Goal: Information Seeking & Learning: Learn about a topic

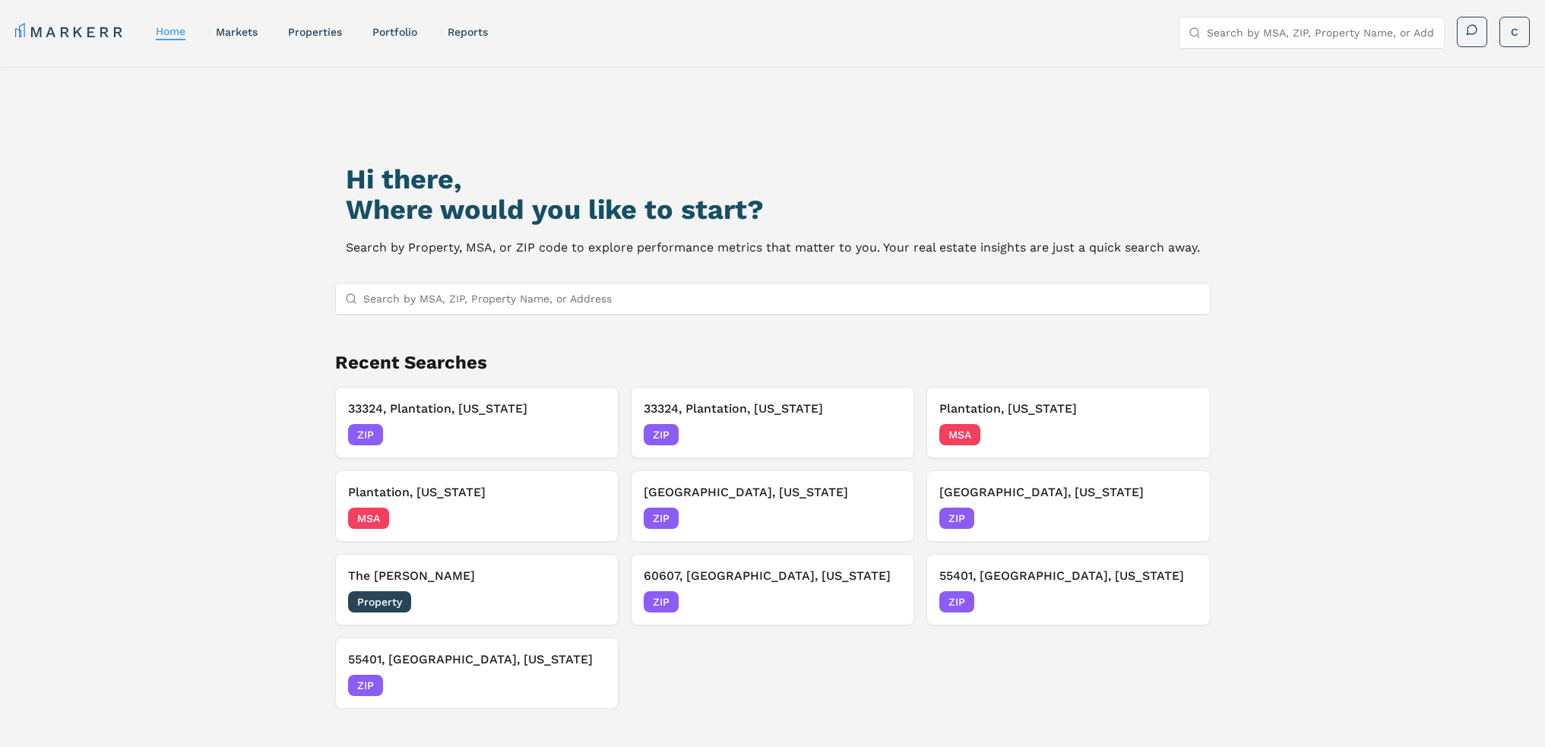
click at [506, 312] on input "Search by MSA, ZIP, Property Name, or Address" at bounding box center [781, 298] width 837 height 30
paste input "5600 W Atlantic Ave, Delray Beach, FL 33484"
drag, startPoint x: 563, startPoint y: 298, endPoint x: 379, endPoint y: 297, distance: 183.9
click at [379, 297] on input "5600 W Atlantic Ave, Delray Beach, FL 33484" at bounding box center [781, 298] width 837 height 30
click at [391, 300] on input "5600 W Atlantic Ave, Delray Beach, FL 33484" at bounding box center [781, 298] width 837 height 30
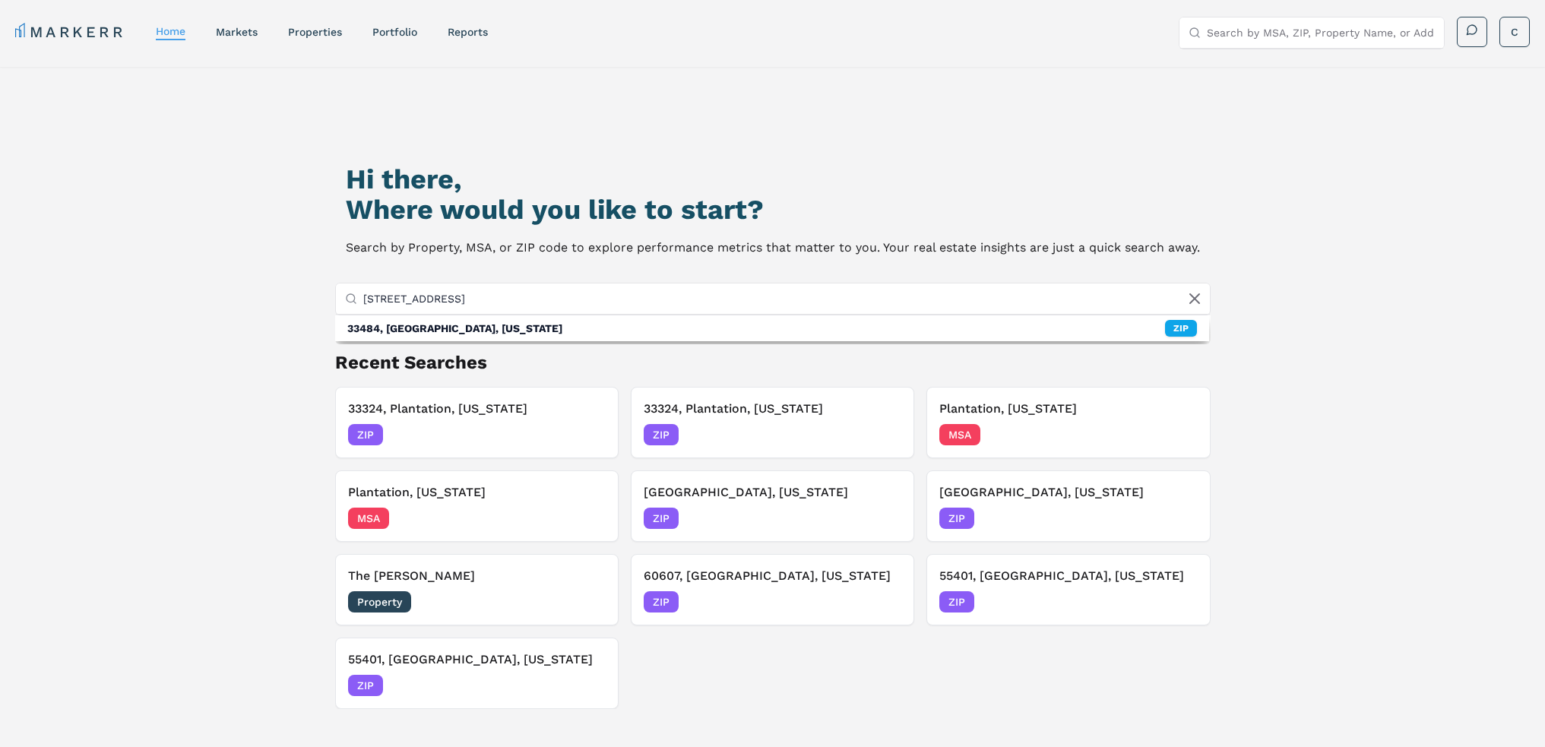
click at [370, 299] on input "5600 W Atlantic Ave, Delray Beach, FL 33484" at bounding box center [781, 298] width 837 height 30
drag, startPoint x: 365, startPoint y: 299, endPoint x: 567, endPoint y: 304, distance: 202.2
click at [567, 304] on input "5600 W Atlantic Ave, Delray Beach, FL 33484" at bounding box center [781, 298] width 837 height 30
type input "33484"
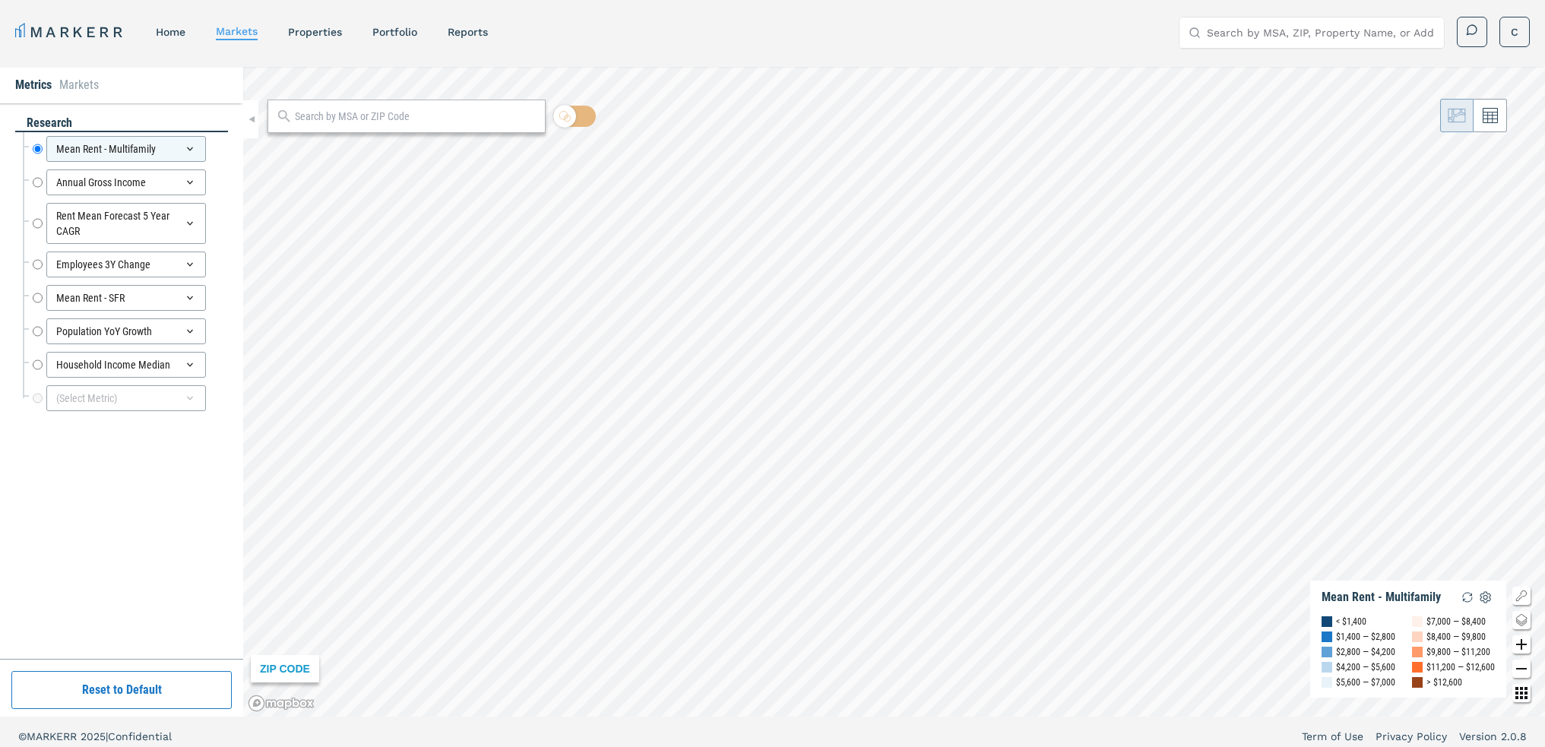
click at [366, 127] on div at bounding box center [406, 116] width 278 height 33
click at [382, 120] on input "text" at bounding box center [416, 117] width 242 height 16
paste input "5600 W Atlantic Ave, Delray Beach, FL 33484"
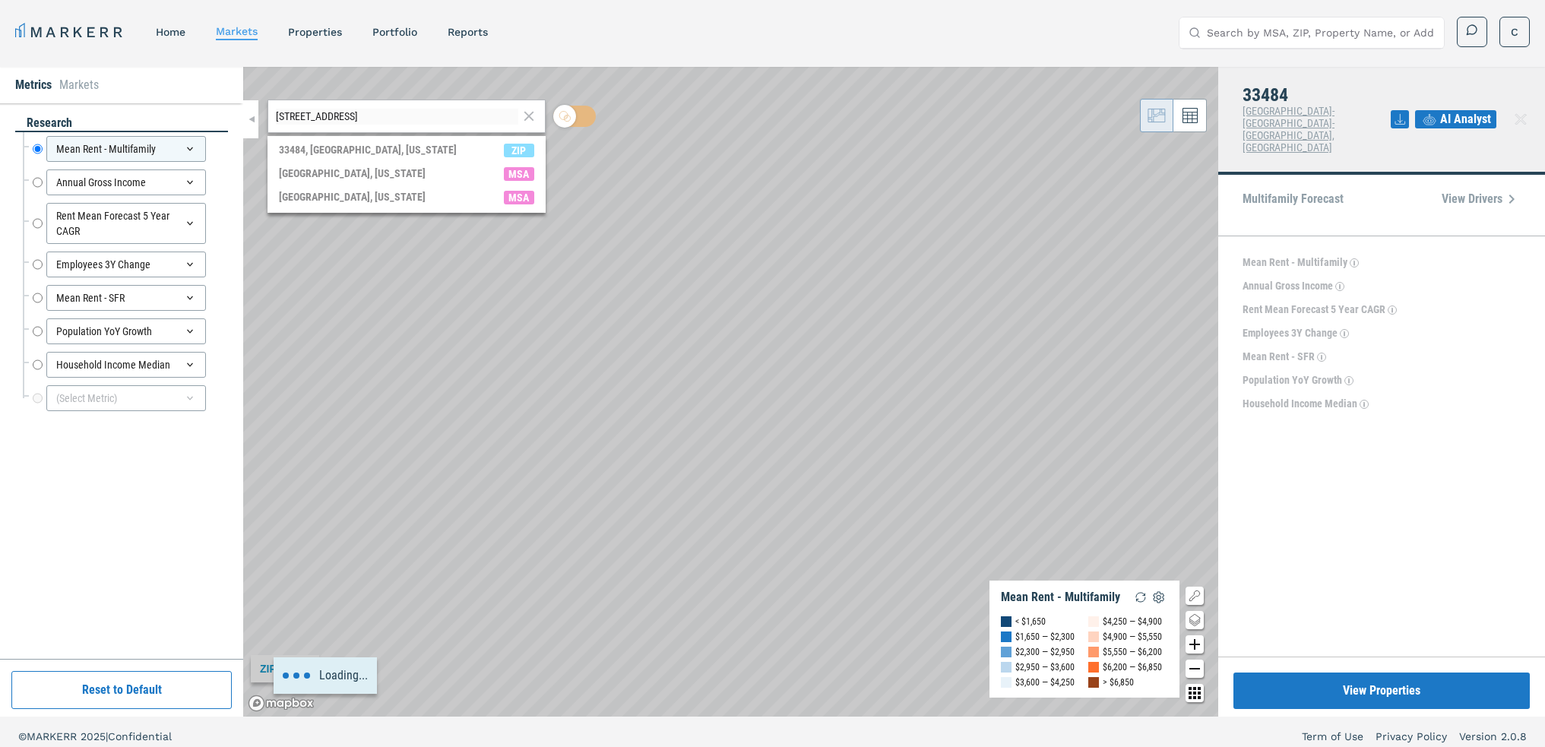
drag, startPoint x: 438, startPoint y: 118, endPoint x: 216, endPoint y: 112, distance: 222.0
click at [216, 112] on div "Metrics Markets research Mean Rent - Multifamily Mean Rent - Multifamily Annual…" at bounding box center [772, 392] width 1545 height 650
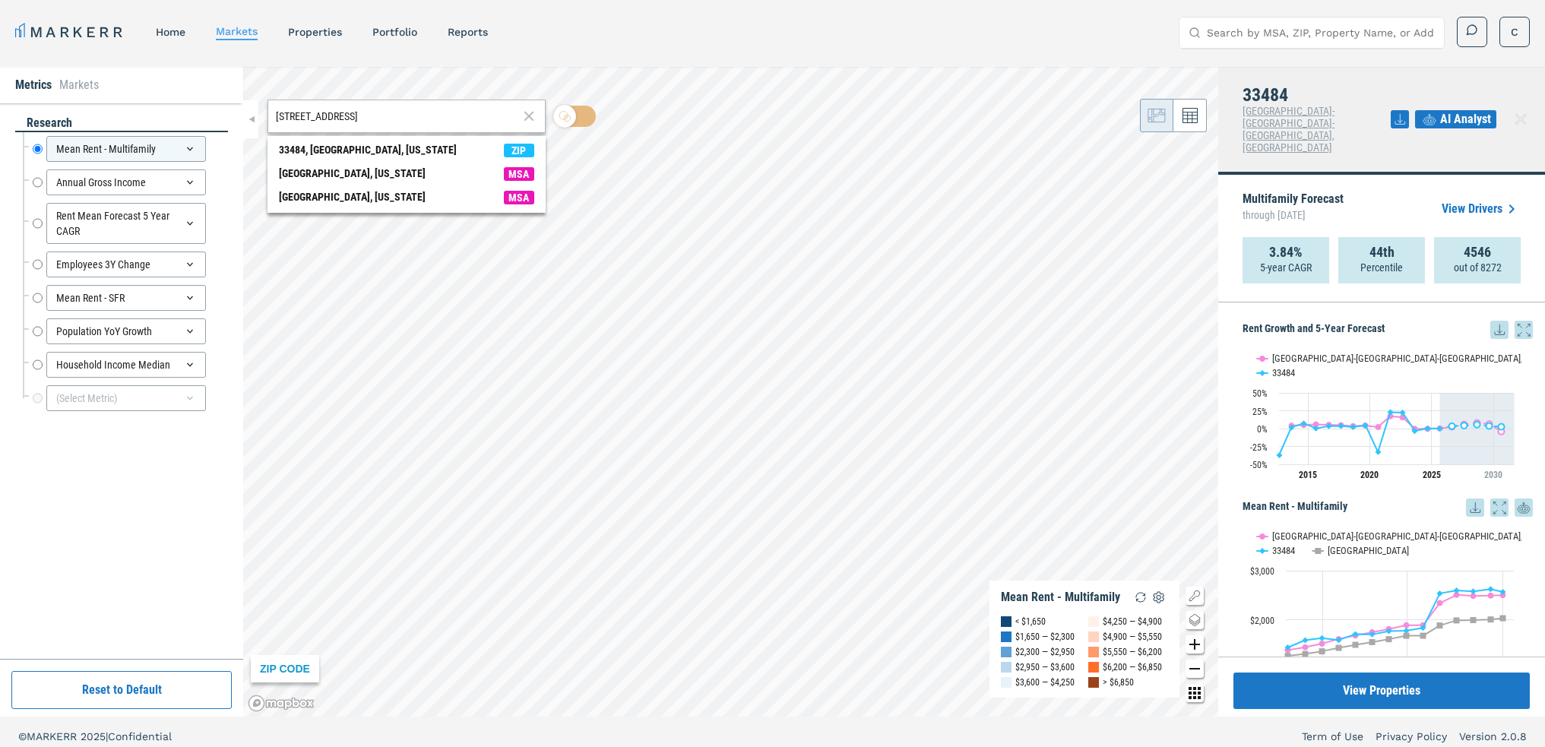
click at [434, 115] on input "5600 W Atlantic Ave, Delray Beach, FL 33484" at bounding box center [397, 117] width 242 height 16
drag, startPoint x: 437, startPoint y: 116, endPoint x: 214, endPoint y: 109, distance: 223.5
click at [230, 110] on div "Metrics Markets research Mean Rent - Multifamily Mean Rent - Multifamily Annual…" at bounding box center [772, 392] width 1545 height 650
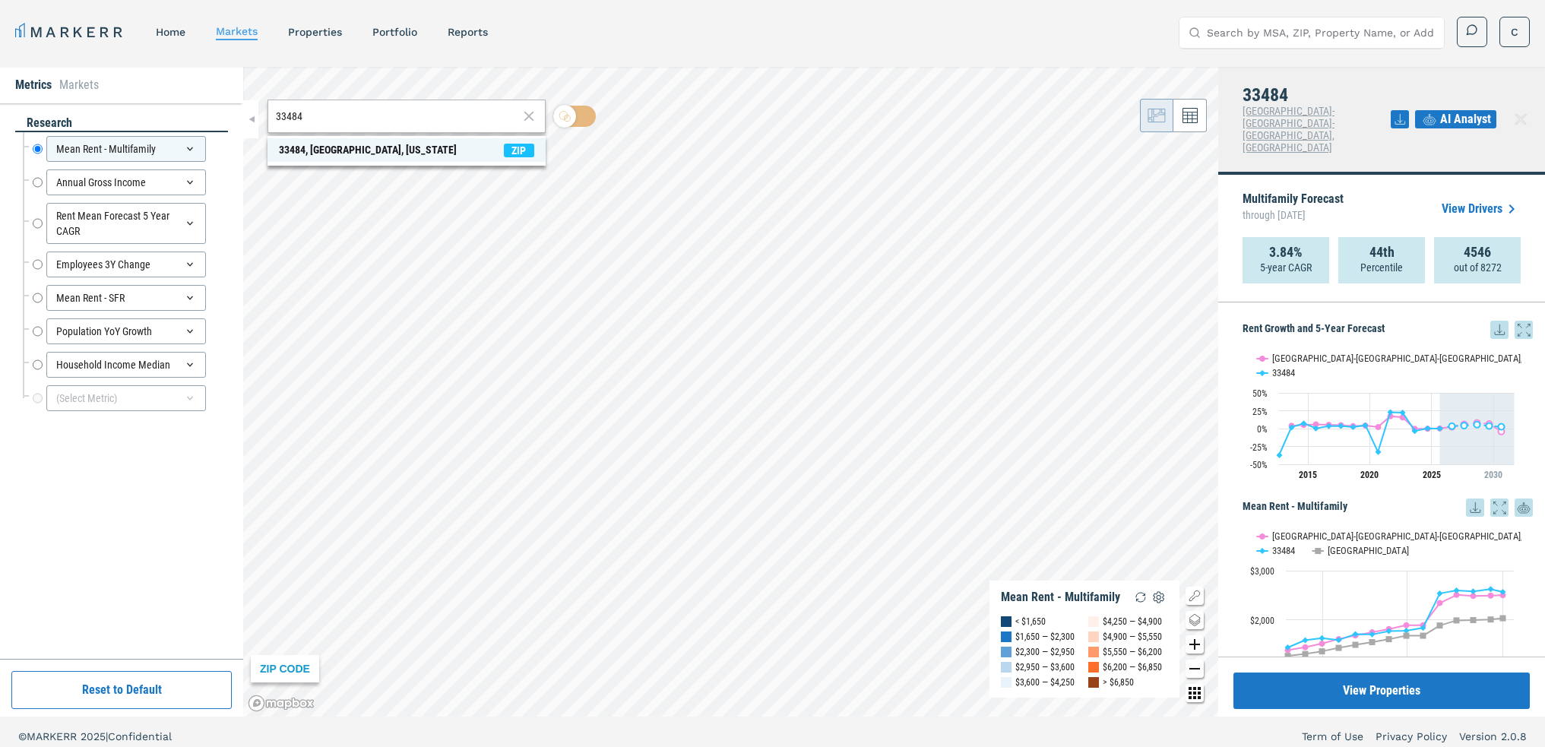
type input "33484"
click at [312, 146] on div "33484, Delray Beach, Florida" at bounding box center [368, 150] width 178 height 16
click at [36, 369] on input "Household Income Median" at bounding box center [38, 365] width 10 height 26
radio input "false"
radio input "true"
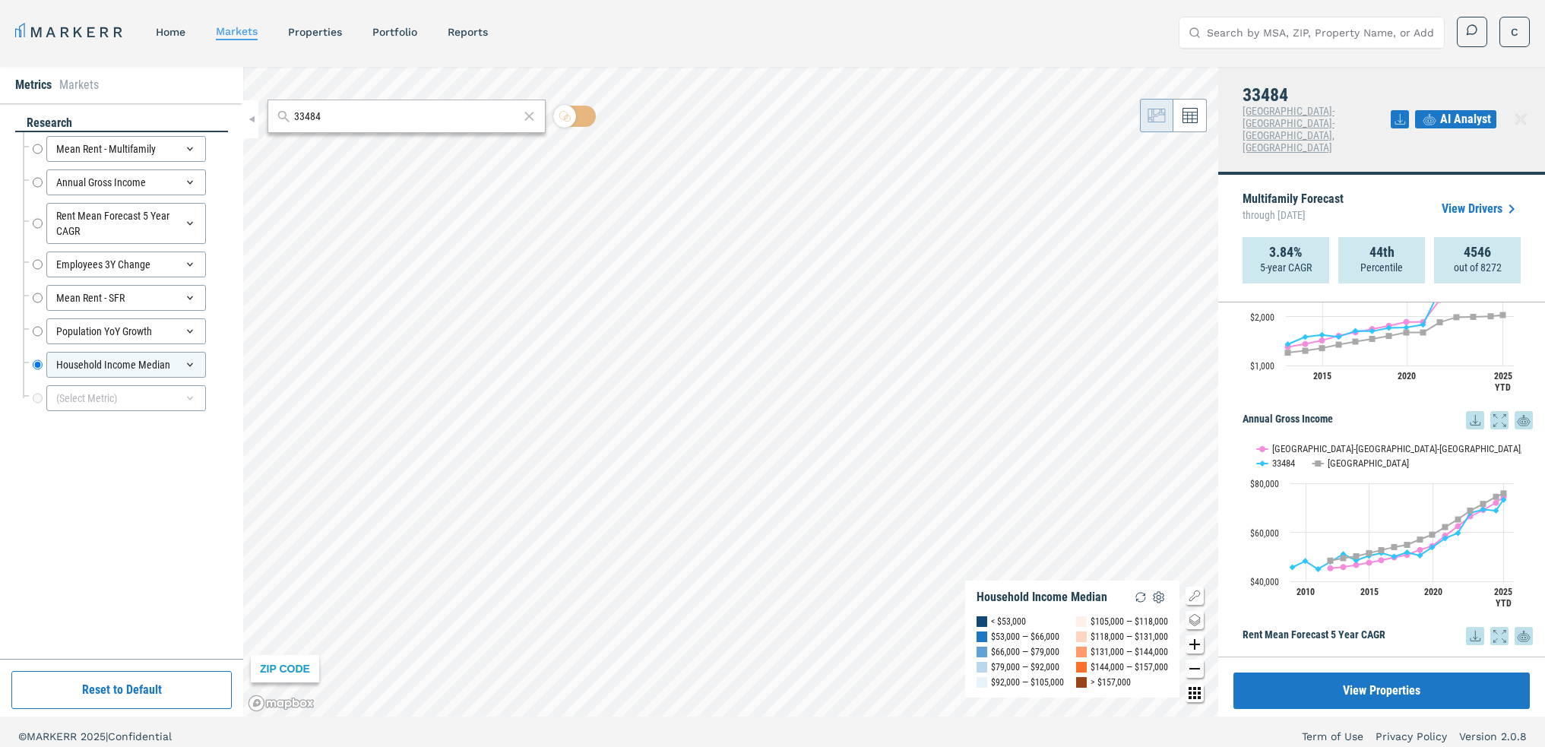
scroll to position [1340, 0]
